Goal: Find specific page/section: Find specific page/section

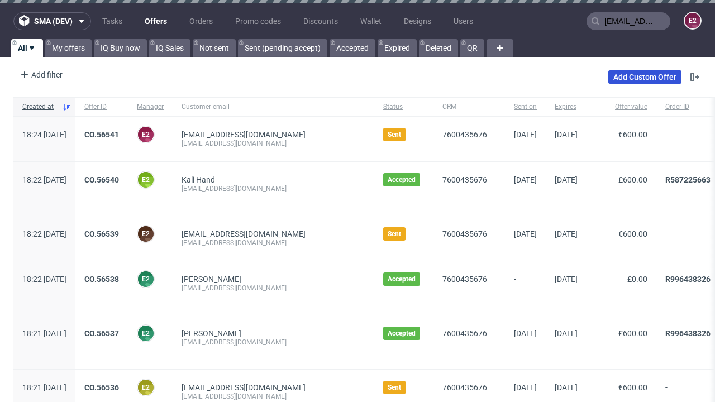
type input "[EMAIL_ADDRESS][DOMAIN_NAME]"
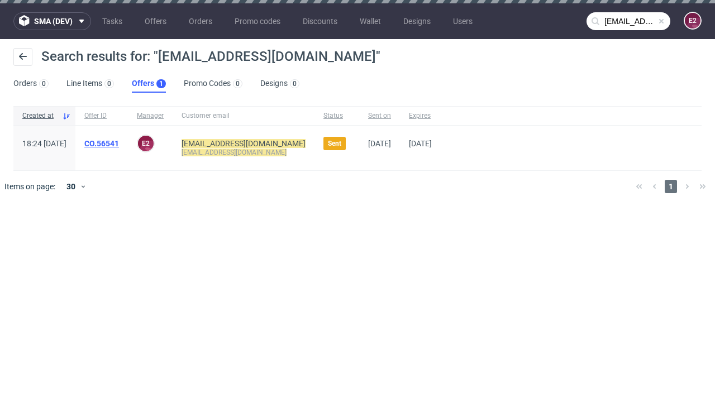
click at [149, 84] on link "Offers 1" at bounding box center [149, 84] width 34 height 18
click at [119, 144] on link "CO.56541" at bounding box center [101, 143] width 35 height 9
